Goal: Information Seeking & Learning: Learn about a topic

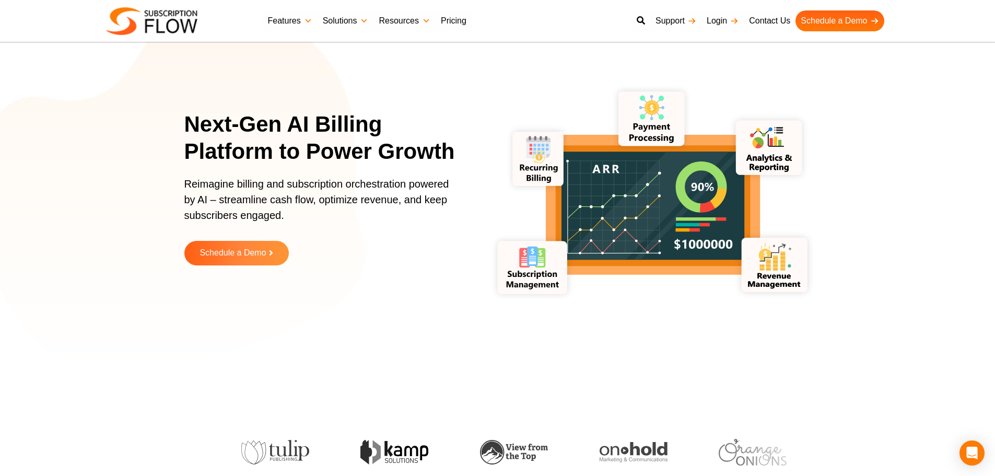
drag, startPoint x: 100, startPoint y: 305, endPoint x: 552, endPoint y: 11, distance: 539.4
click at [100, 305] on section "Next-Gen AI Billing Platform to Power Growth Reimagine billing and subscription…" at bounding box center [497, 196] width 995 height 340
click at [108, 302] on section "Next-Gen AI Billing Platform to Power Growth Reimagine billing and subscription…" at bounding box center [497, 196] width 995 height 340
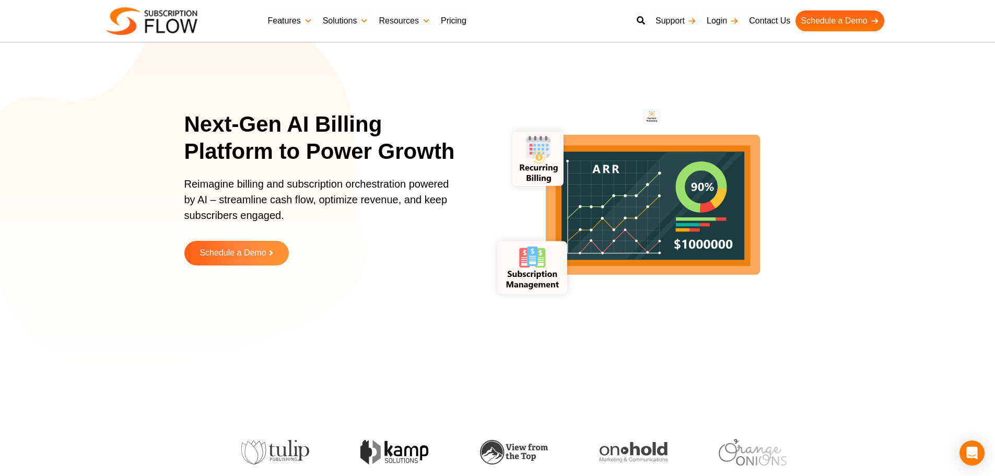
click at [104, 293] on section "Next-Gen AI Billing Platform to Power Growth Reimagine billing and subscription…" at bounding box center [497, 196] width 995 height 340
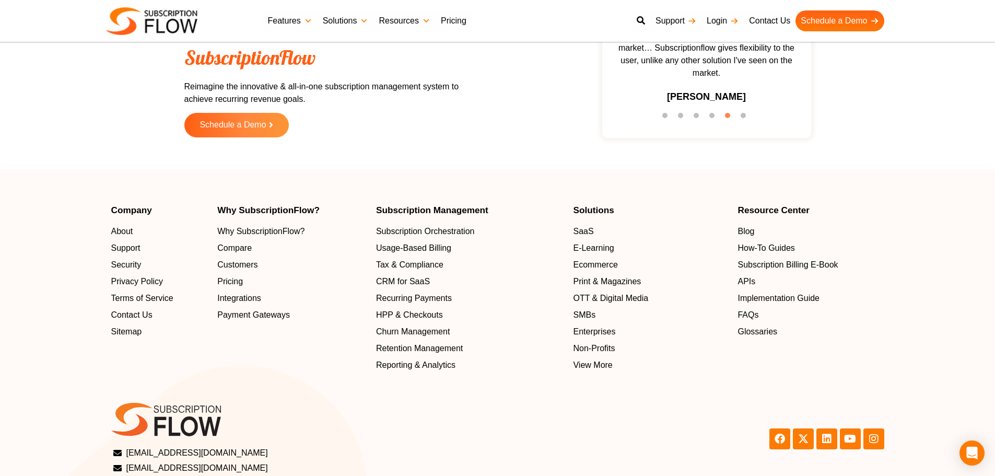
scroll to position [3342, 0]
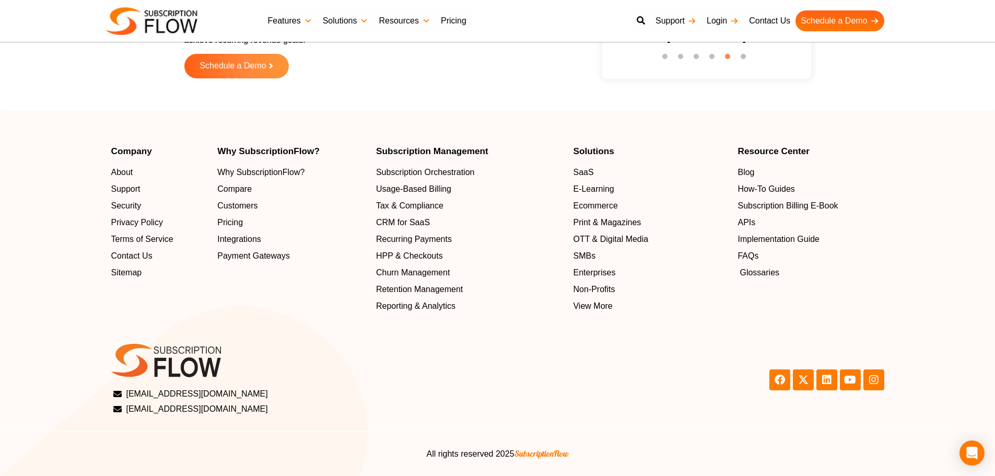
click at [753, 270] on span "Glossaries" at bounding box center [760, 272] width 40 height 13
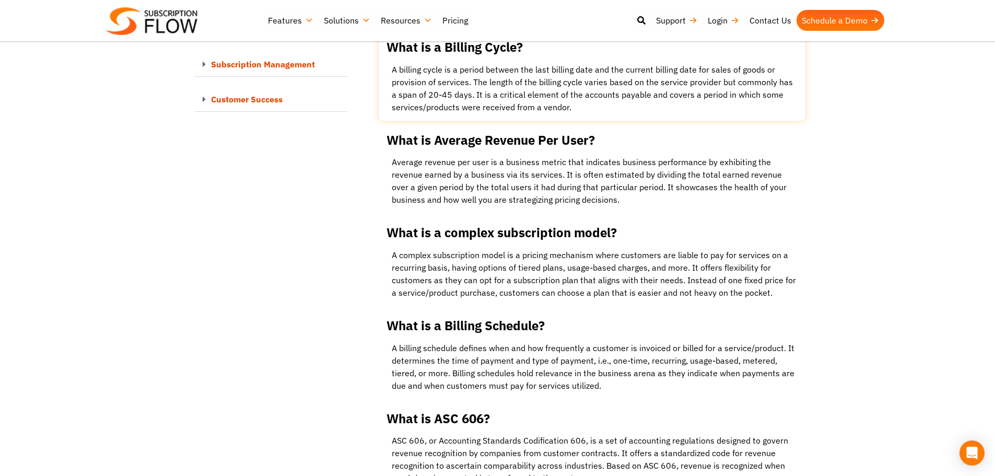
scroll to position [2508, 0]
